Goal: Task Accomplishment & Management: Complete application form

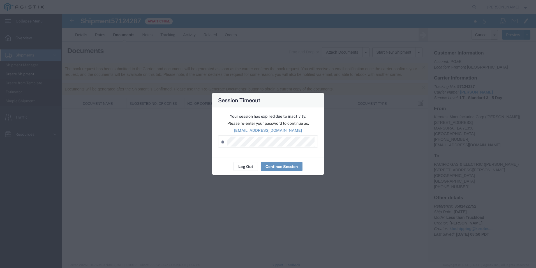
click at [261, 136] on div "Password *" at bounding box center [268, 141] width 100 height 12
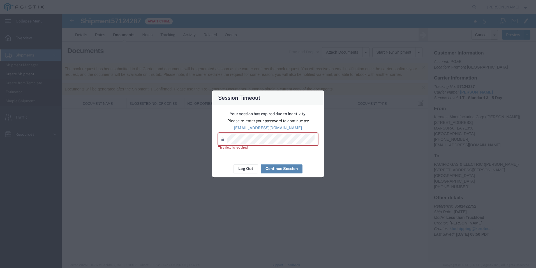
click at [276, 167] on button "Continue Session" at bounding box center [282, 168] width 42 height 9
click at [245, 168] on button "Log Out" at bounding box center [246, 168] width 24 height 9
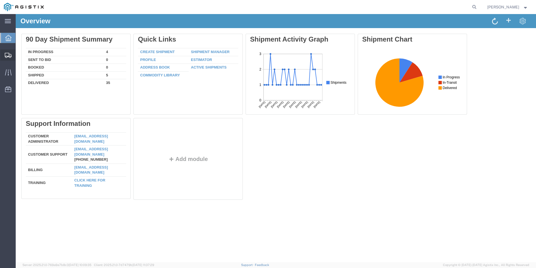
click at [0, 0] on span "Create Shipment" at bounding box center [0, 0] width 0 height 0
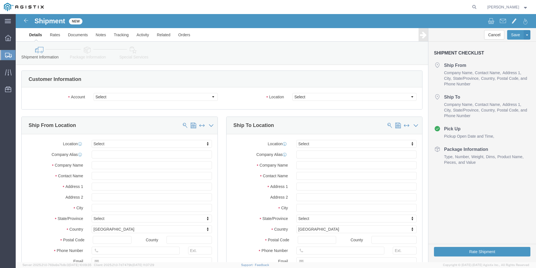
select select
click select "Select Kerotest Manufacturing Corp PG&E"
select select "9596"
click select "Select Kerotest Manufacturing Corp PG&E"
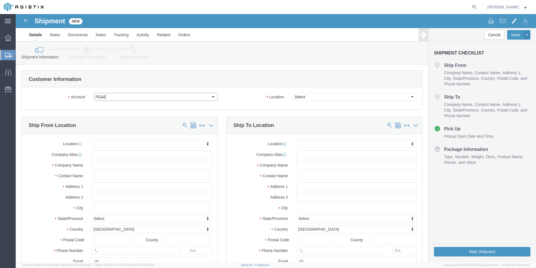
select select "PURCHORD"
select select
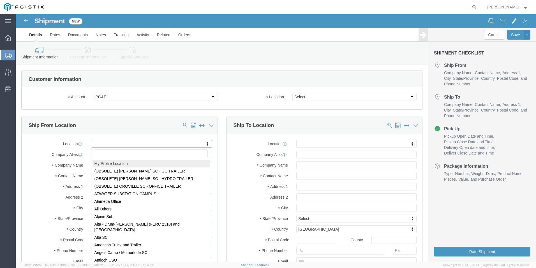
select select "MYPROFILE"
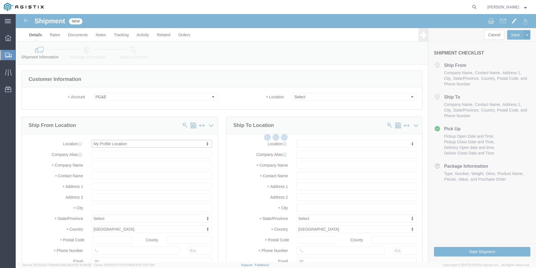
type input "[STREET_ADDRESS]"
type input "70350"
type input "[PHONE_NUMBER]"
type input "[EMAIL_ADDRESS][DOMAIN_NAME]"
checkbox input "true"
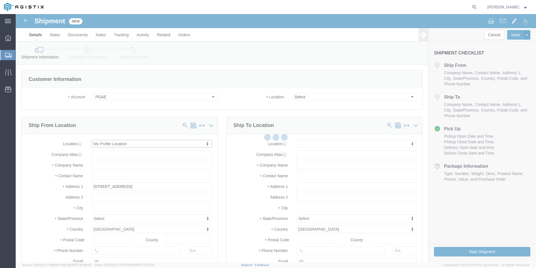
type input "Kerotest Manufacturing Corp"
type input "[PERSON_NAME]"
type input "MANSURA"
select select "LA"
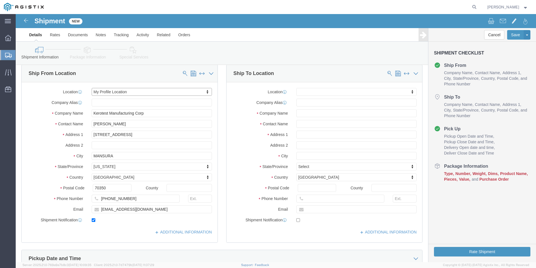
scroll to position [56, 0]
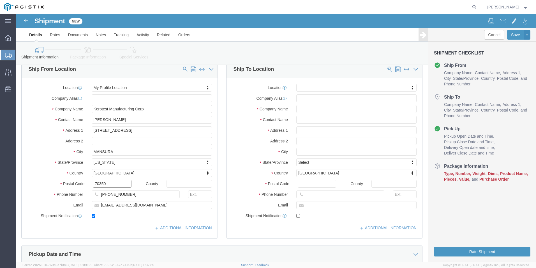
drag, startPoint x: 99, startPoint y: 169, endPoint x: 50, endPoint y: 170, distance: 49.1
click div "Postal Code 70350"
type input "71350"
select select
click div "Location My Profile Location (OBSOLETE) [PERSON_NAME] SC - GC TRAILER (OBSOLETE…"
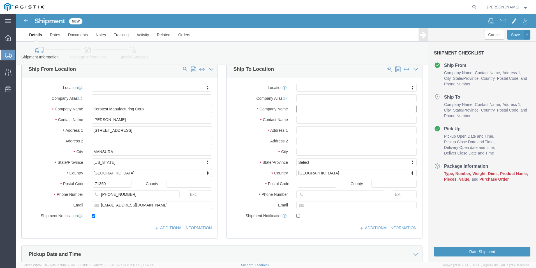
click input "text"
type input "PACIF"
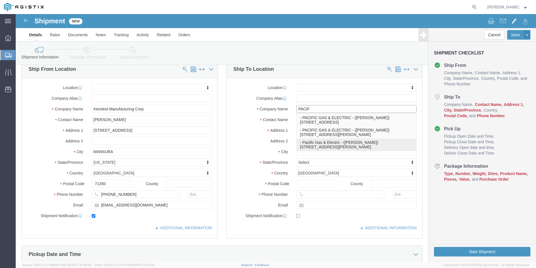
click p "- Pacific Gas & Electric - ([PERSON_NAME]) [STREET_ADDRESS][PERSON_NAME]"
select select
type input "[STREET_ADDRESS][PERSON_NAME]"
type input "95692"
type input "[PHONE_NUMBER]"
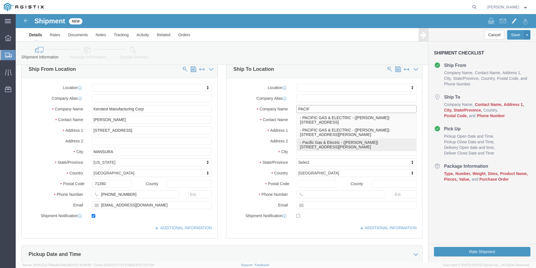
type input "Pacific Gas & Electric"
type input "[PERSON_NAME]"
type input "Wheatland"
select select "CA"
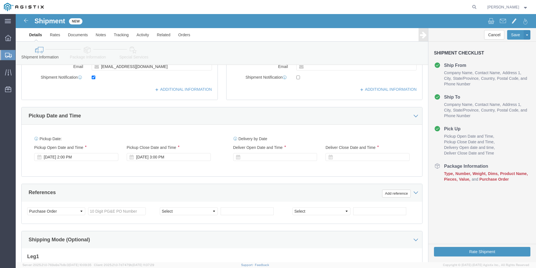
scroll to position [196, 0]
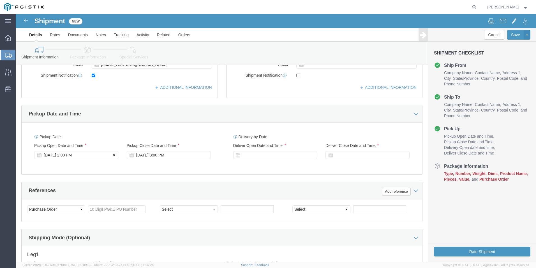
type input "Pacific Gas & Electric"
click div "[DATE] 2:00 PM"
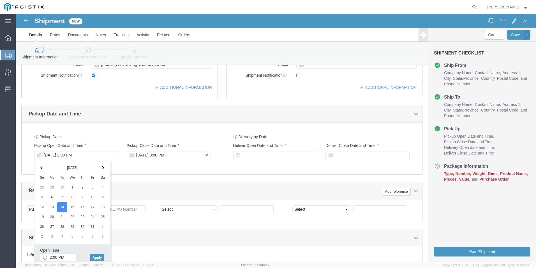
click div "[DATE] 3:00 PM"
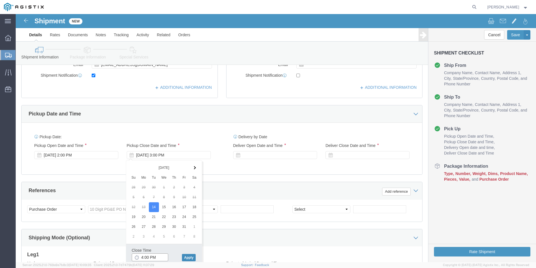
type input "4:00 PM"
click button "Apply"
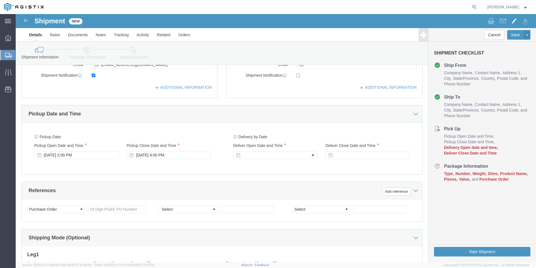
click div
click input "5:00 PM"
click input "8:00 PM"
type input "8:00 AM"
click button "Apply"
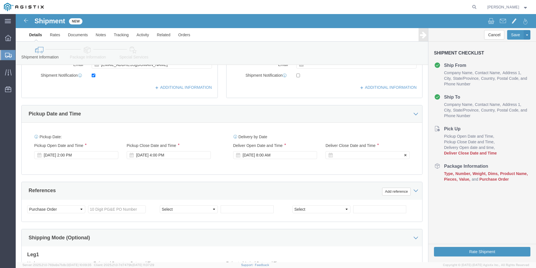
click div
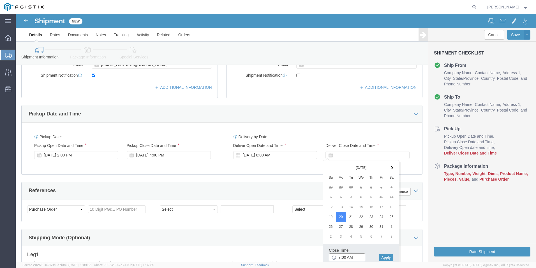
click input "7:00 AM"
type input "7:00 PM"
click button "Apply"
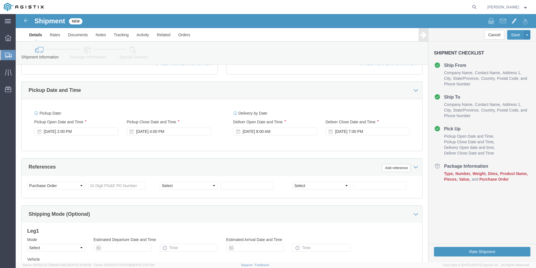
scroll to position [252, 0]
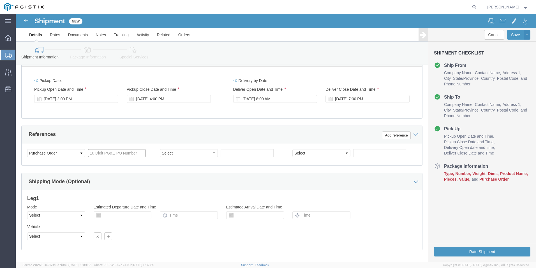
click input "text"
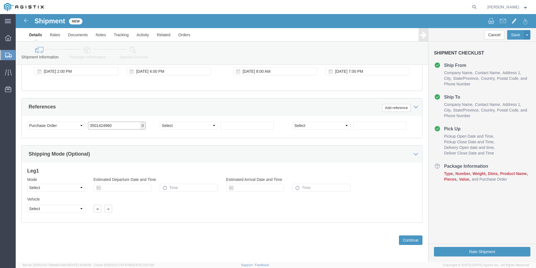
type input "3501424960"
click select "Select Air Less than Truckload Multi-Leg Ocean Freight Rail Small Parcel Truckl…"
select select "LTL"
click select "Select Air Less than Truckload Multi-Leg Ocean Freight Rail Small Parcel Truckl…"
click input "text"
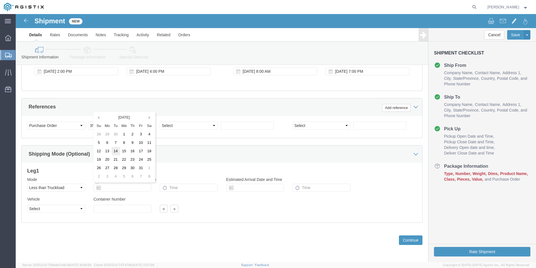
click td "14"
type input "[DATE]"
click input "text"
type input "2:00 PM"
drag, startPoint x: 218, startPoint y: 170, endPoint x: 213, endPoint y: 173, distance: 5.9
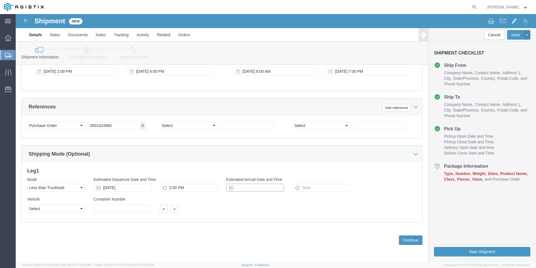
click div
click td "20"
type input "[DATE]"
click input "text"
type input "7:00 PM"
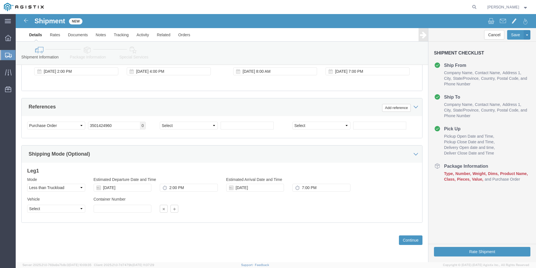
click div "Vehicle Select Straight Truck Size Container Number Owner Select Shipper Vessel"
click select "Select Straight Truck"
select select "STTR"
click select "Select Straight Truck"
click button "Continue"
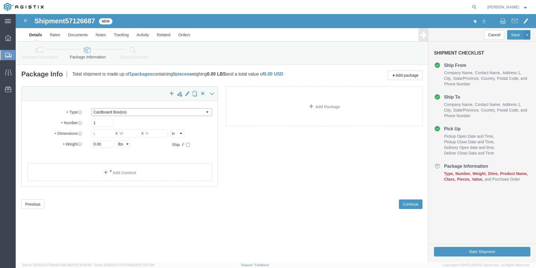
click select "Select Bulk Bundle(s) Cardboard Box(es) Carton(s) Crate(s) Drum(s) (Fiberboard)…"
select select "PSNS"
click select "Select Bulk Bundle(s) Cardboard Box(es) Carton(s) Crate(s) Drum(s) (Fiberboard)…"
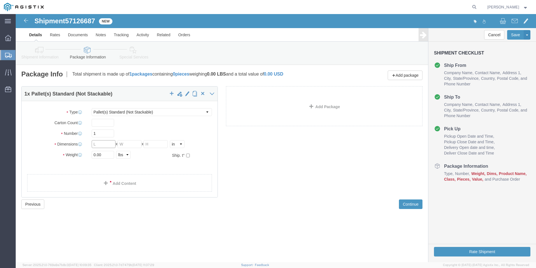
drag, startPoint x: 85, startPoint y: 131, endPoint x: 79, endPoint y: 132, distance: 6.2
click input "text"
type input "47"
type input "31"
type input "32"
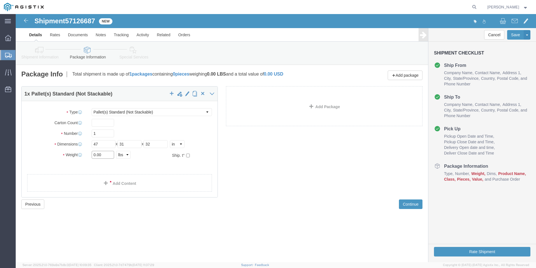
click input "0.00"
type input "0"
type input "158"
click link "Add Content"
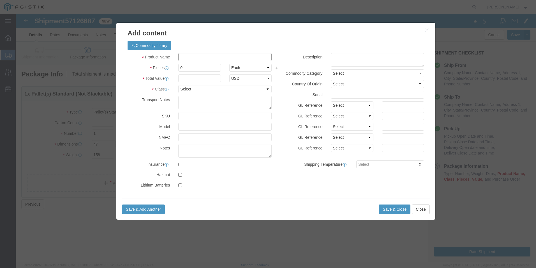
click input "text"
type input "PLASTIC VALVE"
click div "Commodity library"
click input "0"
type input "3"
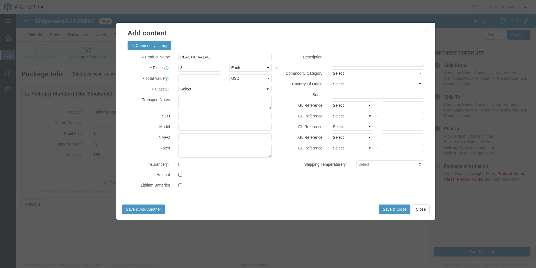
click label "Total Value"
click input "text"
type input "1,851"
click select "Select 50 55 60 65 70 85 92.5 100 125 175 250 300 400"
select select "125"
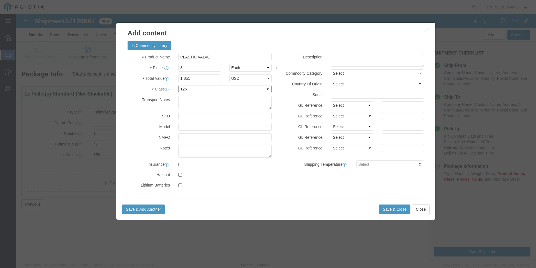
click select "Select 50 55 60 65 70 85 92.5 100 125 175 250 300 400"
click select "Select [GEOGRAPHIC_DATA] [GEOGRAPHIC_DATA] [GEOGRAPHIC_DATA] [GEOGRAPHIC_DATA] …"
select select "US"
click select "Select [GEOGRAPHIC_DATA] [GEOGRAPHIC_DATA] [GEOGRAPHIC_DATA] [GEOGRAPHIC_DATA] …"
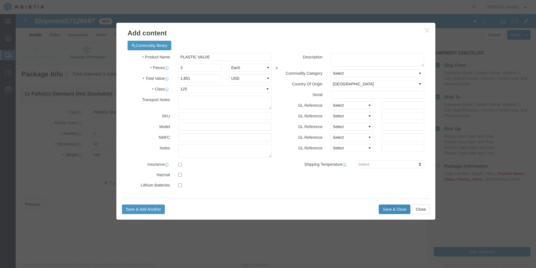
click button "Save & Close"
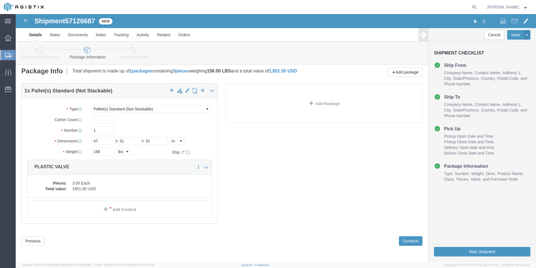
scroll to position [4, 0]
click button "Continue"
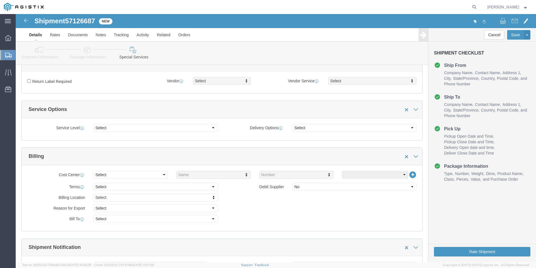
scroll to position [88, 0]
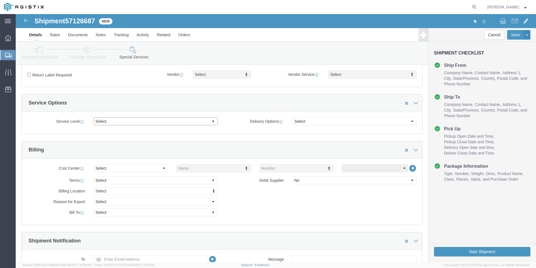
click select "Select 1 Day 2 Day 3-5 Day Economy 5+ Day"
select select "3-5 Day Economy"
click select "Select 1 Day 2 Day 3-5 Day Economy 5+ Day"
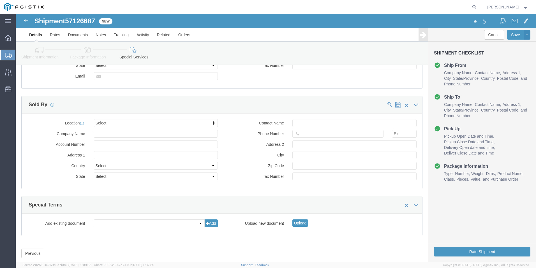
scroll to position [425, 0]
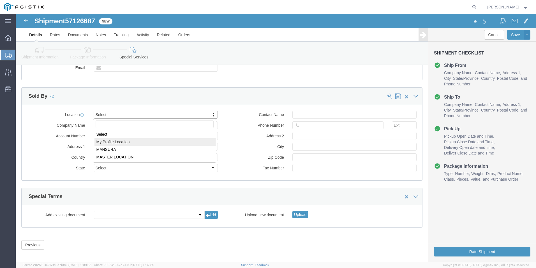
select select "MYPROFILE"
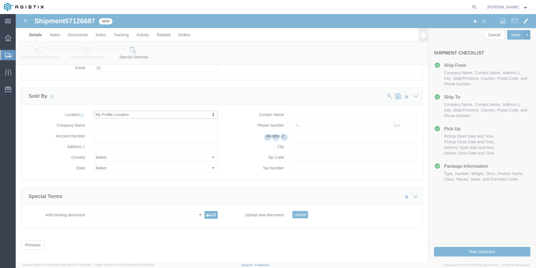
type input "Kerotest Manufacturing Corp"
type input "[STREET_ADDRESS]"
select select "US"
type input "[PERSON_NAME]"
type input "[PHONE_NUMBER]"
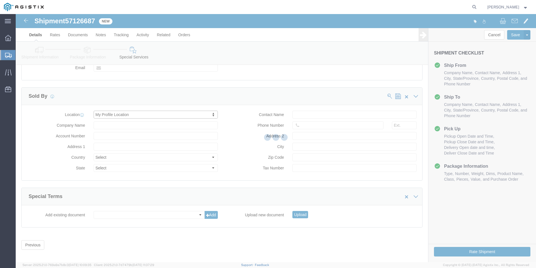
type input "MANSURA"
type input "70350"
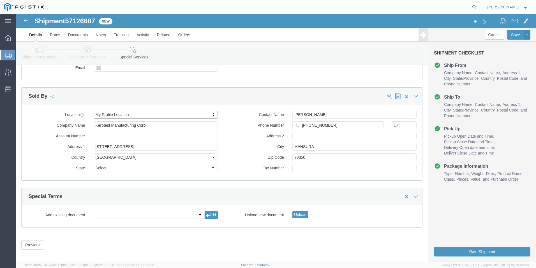
select select "LA"
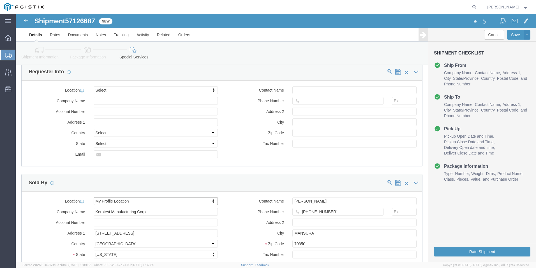
scroll to position [368, 0]
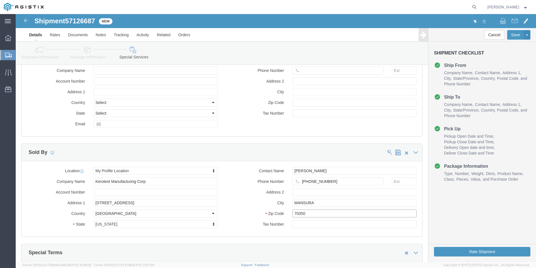
drag, startPoint x: 299, startPoint y: 197, endPoint x: 256, endPoint y: 199, distance: 43.5
click div "Zip Code 70350"
type input "71350"
click div "Contact Name [PERSON_NAME] Phone Number [PHONE_NUMBER] Address 2 City [GEOGRAPH…"
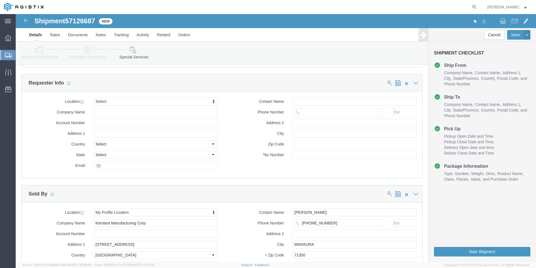
scroll to position [317, 0]
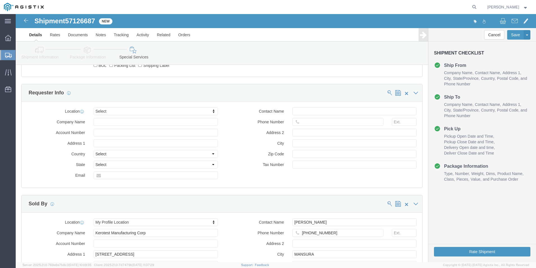
click span
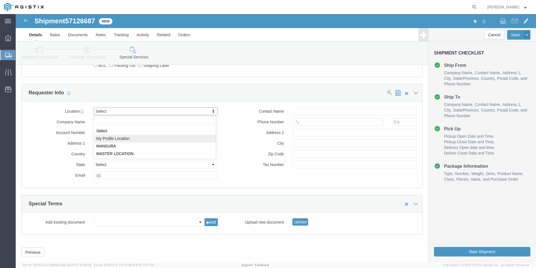
select select "MYPROFILE"
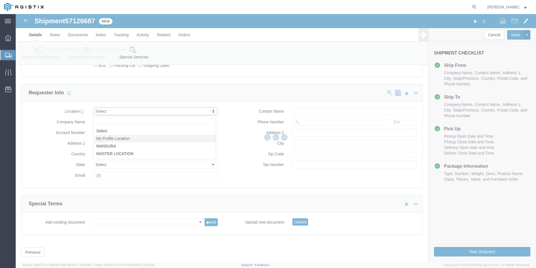
type input "Kerotest Manufacturing Corp"
type input "[STREET_ADDRESS]"
select select "US"
type input "[PERSON_NAME]"
type input "[PHONE_NUMBER]"
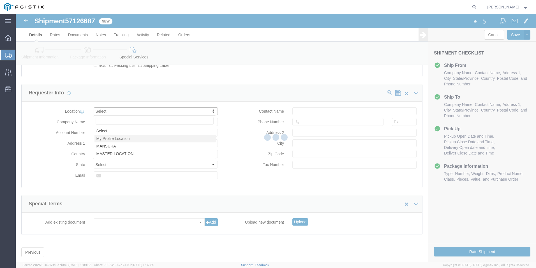
type input "MANSURA"
type input "70350"
select select "LA"
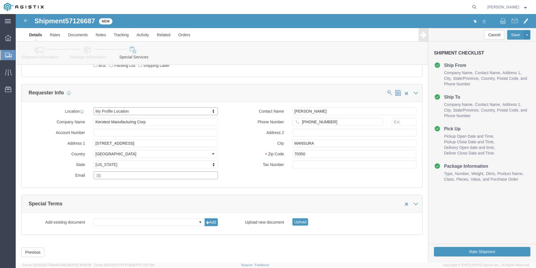
click input "text"
type input "[EMAIL_ADDRESS][DOMAIN_NAME]"
drag, startPoint x: 302, startPoint y: 140, endPoint x: 253, endPoint y: 141, distance: 48.8
click div "Zip Code 70350"
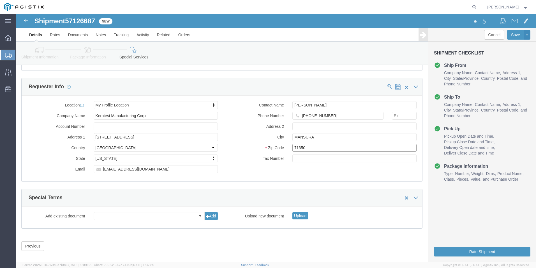
scroll to position [329, 0]
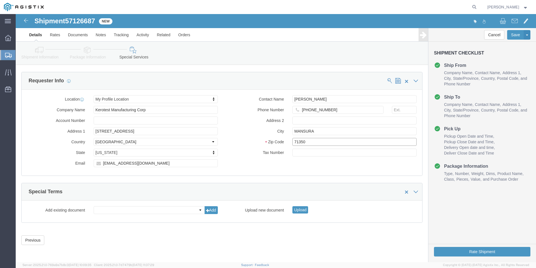
type input "71350"
click div "Previous Continue"
click button "Rate Shipment"
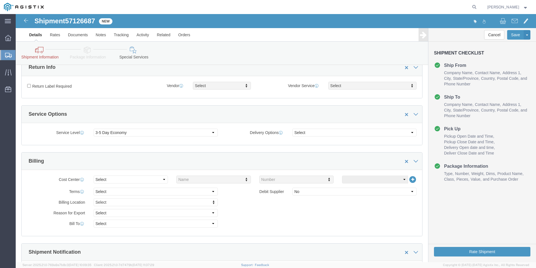
scroll to position [0, 0]
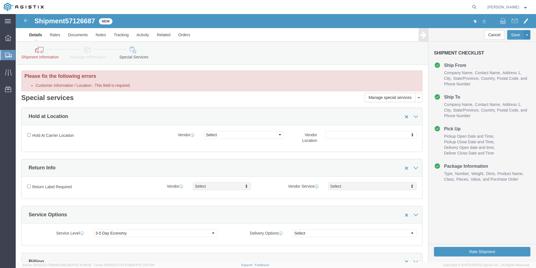
click link "Shipment Information"
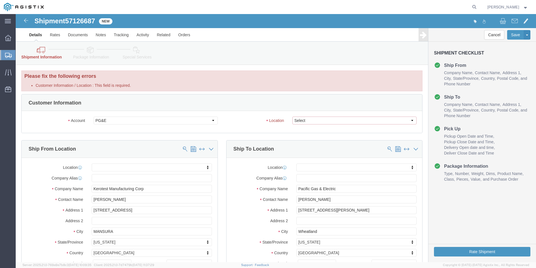
click select "Select All Others [GEOGRAPHIC_DATA] [GEOGRAPHIC_DATA] [GEOGRAPHIC_DATA] [GEOGRA…"
select select "19996"
click select "Select All Others [GEOGRAPHIC_DATA] [GEOGRAPHIC_DATA] [GEOGRAPHIC_DATA] [GEOGRA…"
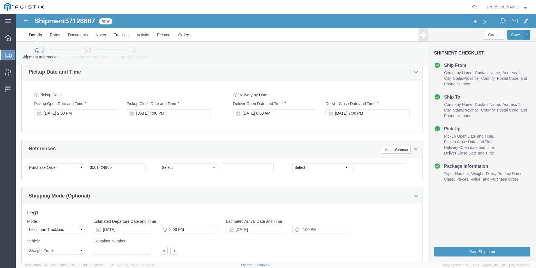
scroll to position [280, 0]
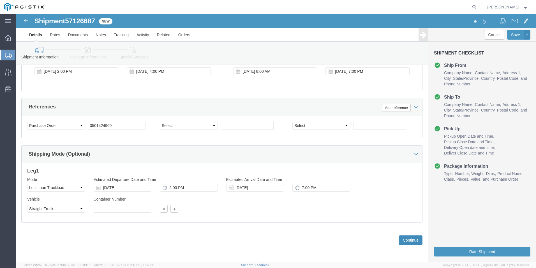
click button "Continue"
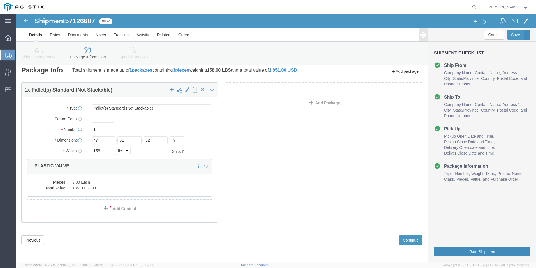
click button "Rate Shipment"
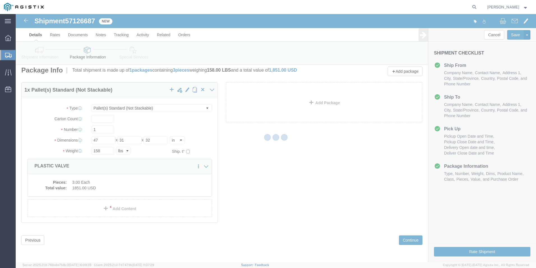
scroll to position [0, 0]
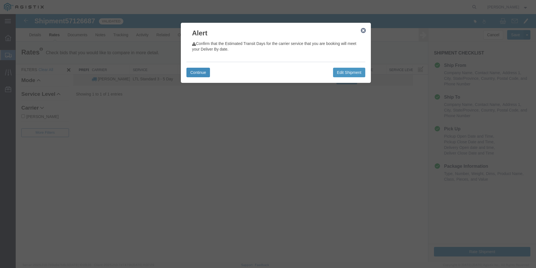
click at [204, 74] on button "Continue" at bounding box center [198, 73] width 24 height 10
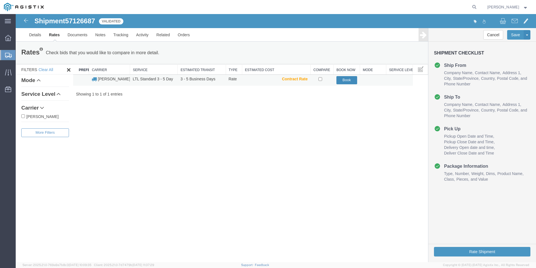
click at [342, 80] on button "Book" at bounding box center [347, 80] width 21 height 8
